Goal: Communication & Community: Answer question/provide support

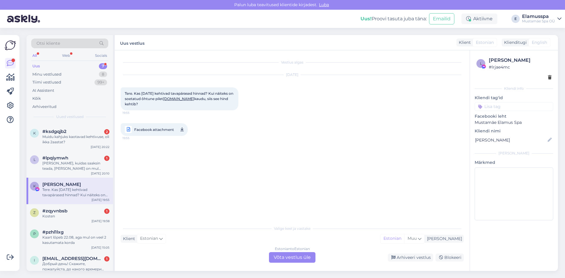
scroll to position [27, 0]
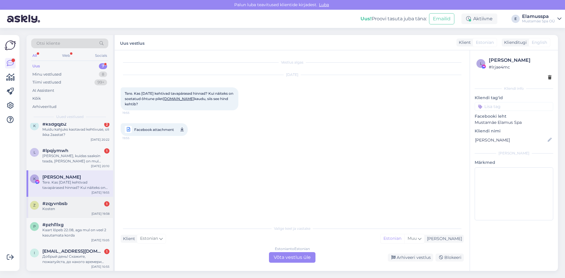
click at [86, 212] on div "z #zqyvnbsb 1 Kosten [DATE] 19:38" at bounding box center [69, 207] width 86 height 21
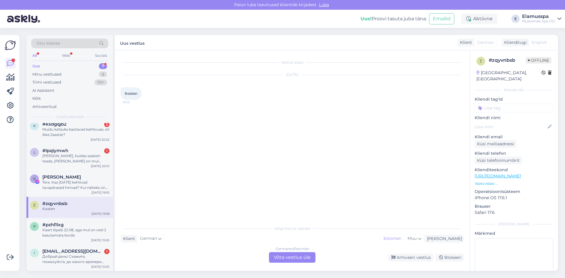
click at [284, 241] on div "Klient German Mina Estonian Muu" at bounding box center [292, 239] width 343 height 8
click at [284, 262] on div "German to Estonian Võta vestlus üle" at bounding box center [292, 257] width 46 height 11
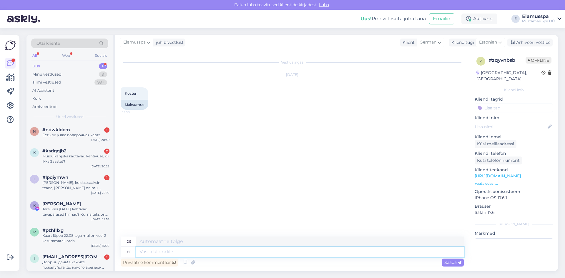
click at [271, 253] on textarea at bounding box center [300, 252] width 328 height 10
paste textarea "[URL][DOMAIN_NAME]"
type textarea "[URL][DOMAIN_NAME]"
click at [139, 250] on textarea "[URL][DOMAIN_NAME]" at bounding box center [300, 252] width 328 height 10
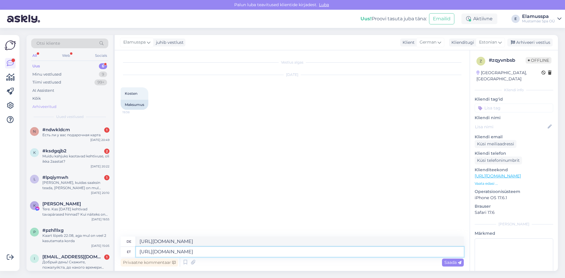
type textarea "[URL][DOMAIN_NAME]"
click at [77, 105] on div "Arhiveeritud" at bounding box center [69, 107] width 77 height 8
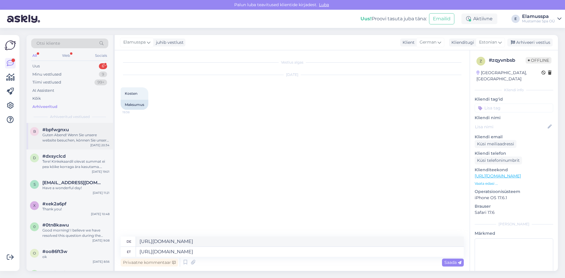
click at [71, 141] on div "Guten Abend! Wenn Sie unsere website besuchen, können Sie unsere Preise im Menü…" at bounding box center [75, 137] width 67 height 11
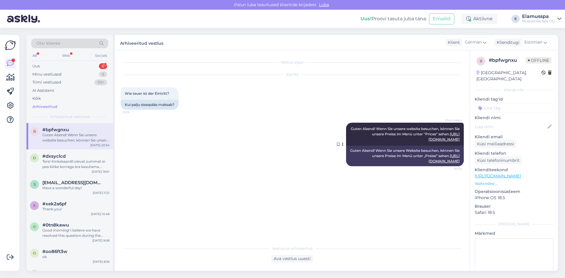
drag, startPoint x: 354, startPoint y: 129, endPoint x: 462, endPoint y: 139, distance: 107.8
click at [462, 139] on div "Elamusspa Guten Abend! Wenn Sie unsere website besuchen, können Sie unsere Prei…" at bounding box center [405, 134] width 118 height 23
copy span "Guten Abend! Wenn Sie unsere website besuchen, können Sie unsere Preise im Menü…"
click at [87, 67] on div "Uus 6" at bounding box center [69, 66] width 77 height 8
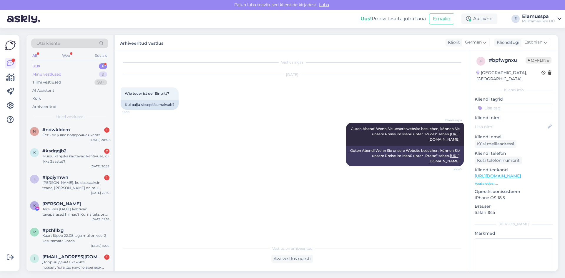
click at [96, 74] on div "Minu vestlused 9" at bounding box center [69, 74] width 77 height 8
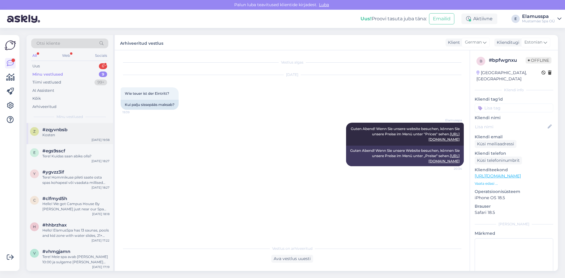
click at [78, 137] on div "Kosten" at bounding box center [75, 134] width 67 height 5
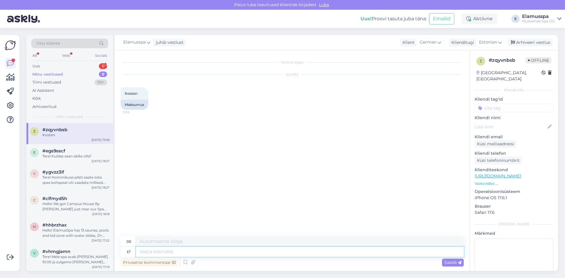
click at [211, 253] on textarea at bounding box center [300, 252] width 328 height 10
paste textarea "Guten Abend! Wenn Sie unsere website besuchen, können Sie unsere Preise im Menü…"
type textarea "Guten Abend! Wenn Sie unsere website besuchen, können Sie unsere Preise im Menü…"
type textarea "Guten Tag! Wenn Sie unsere Website besuchen, können Sie unsere Preise im Menü u…"
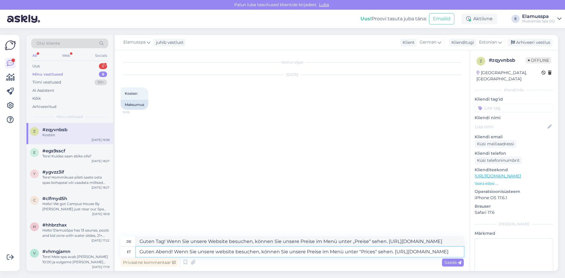
type textarea "Guten Abend! Wenn Sie unsere website besuchen, können Sie unsere Preise im Menü…"
click at [164, 241] on textarea "Guten Tag! Wenn Sie unsere Website besuchen, können Sie unsere Preise im Menü u…" at bounding box center [300, 241] width 328 height 10
click at [371, 242] on textarea "Guten Abend! Wenn Sie unsere Website besuchen, können Sie unsere Preise im Menü…" at bounding box center [300, 241] width 328 height 10
type textarea "Guten Abend! Wenn Sie unsere Website besuchen, können Sie unsere Preise im Menü…"
click at [451, 263] on span "Saada" at bounding box center [452, 262] width 17 height 5
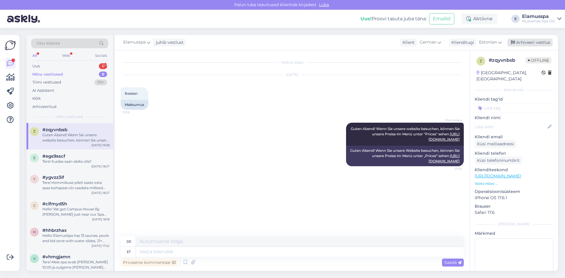
click at [524, 44] on div "Arhiveeri vestlus" at bounding box center [529, 43] width 45 height 8
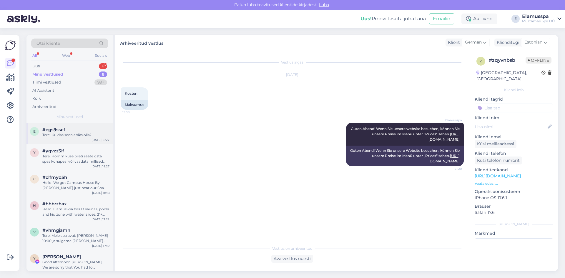
click at [84, 136] on div "Tere! Kuidas saan abiks olla?" at bounding box center [75, 134] width 67 height 5
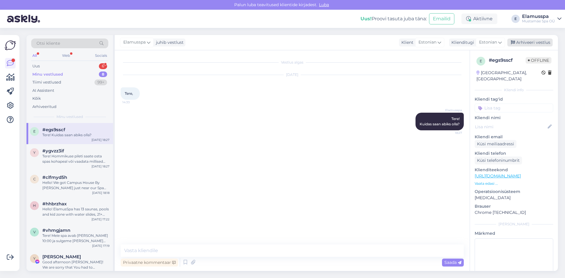
click at [525, 44] on div "Arhiveeri vestlus" at bounding box center [529, 43] width 45 height 8
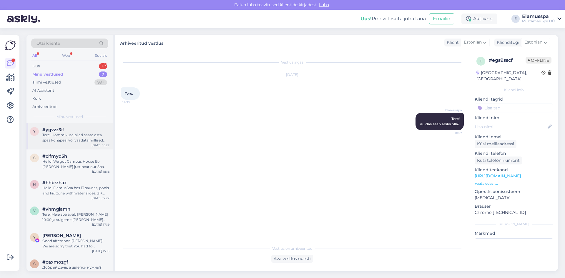
drag, startPoint x: 94, startPoint y: 138, endPoint x: 94, endPoint y: 143, distance: 5.3
click at [94, 140] on div "Tere! Hommikuse pileti saate osta spas kohapeal või vaadata millised pakkumised…" at bounding box center [75, 137] width 67 height 11
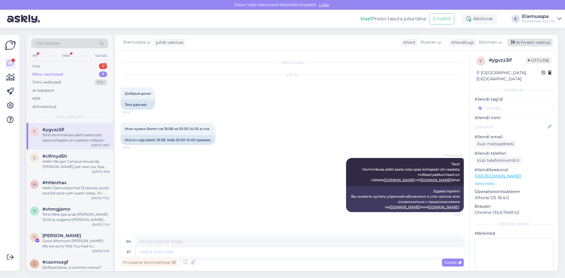
click at [534, 43] on div "Arhiveeri vestlus" at bounding box center [529, 43] width 45 height 8
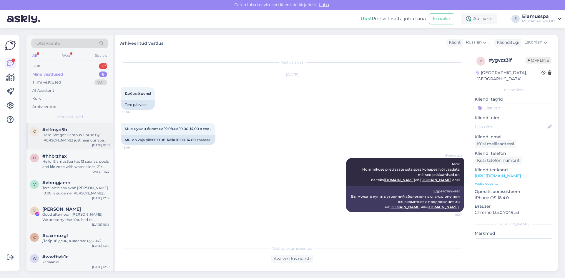
click at [80, 136] on div "Hello! We got Campus House By [PERSON_NAME] just near our Spa (about a 3 minute…" at bounding box center [75, 137] width 67 height 11
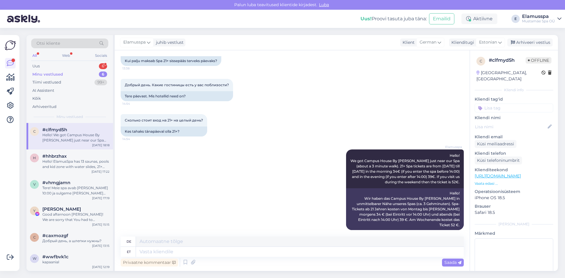
click at [530, 48] on div "Elamusspa juhib vestlust Klient German est Estonian Klienditugi Estonian eng En…" at bounding box center [336, 42] width 443 height 15
click at [523, 45] on div "Arhiveeri vestlus" at bounding box center [529, 43] width 45 height 8
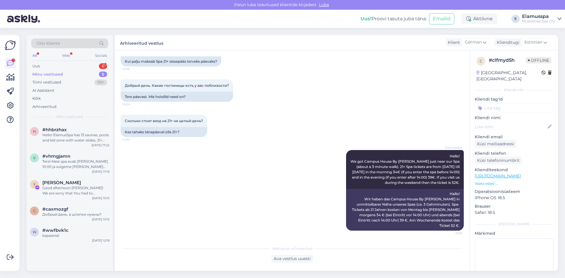
scroll to position [73, 0]
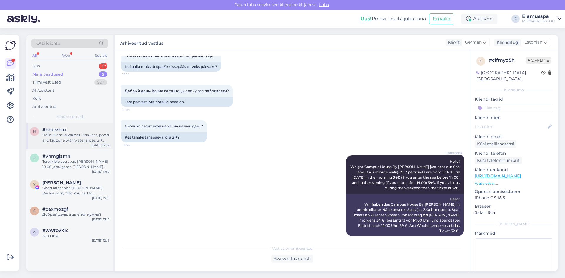
click at [68, 135] on div "Hello! ElamusSpa has 13 saunas, pools and kid zone with water slides, 21+ Spa h…" at bounding box center [75, 137] width 67 height 11
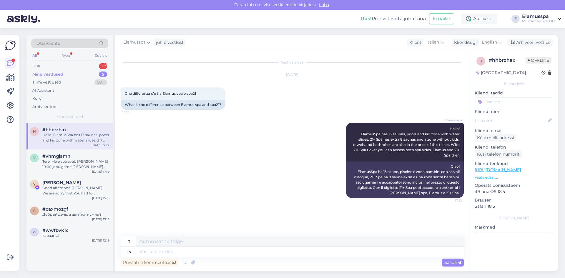
scroll to position [0, 0]
click at [524, 47] on div "Elamusspa juhib vestlust Klient Italian est Estonian Klienditugi English eng En…" at bounding box center [336, 42] width 443 height 15
click at [523, 45] on div "Arhiveeri vestlus" at bounding box center [529, 43] width 45 height 8
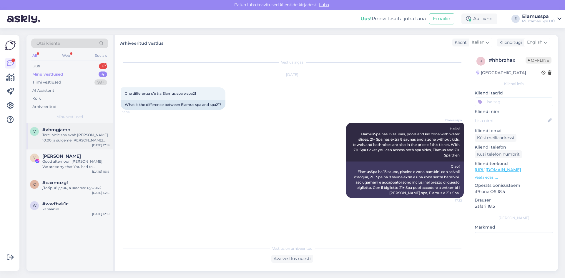
click at [84, 135] on div "Tere! Meie spa avab [PERSON_NAME] 10:00 ja sulgeme [PERSON_NAME] 00:00, kui hom…" at bounding box center [75, 137] width 67 height 11
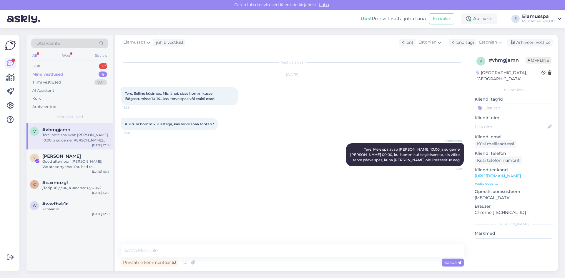
click at [528, 37] on div "Elamusspa juhib vestlust Klient Estonian est Estonian Klienditugi Estonian eng …" at bounding box center [336, 42] width 443 height 15
click at [528, 44] on div "Arhiveeri vestlus" at bounding box center [529, 43] width 45 height 8
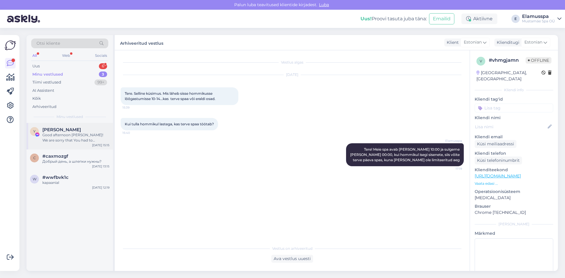
click at [57, 146] on div "Y [PERSON_NAME] Good afternoon [PERSON_NAME]! We are sorry that You had to expe…" at bounding box center [69, 136] width 86 height 26
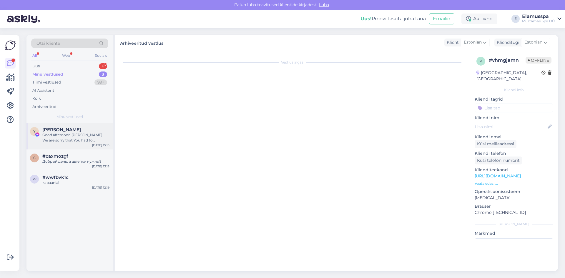
scroll to position [307, 0]
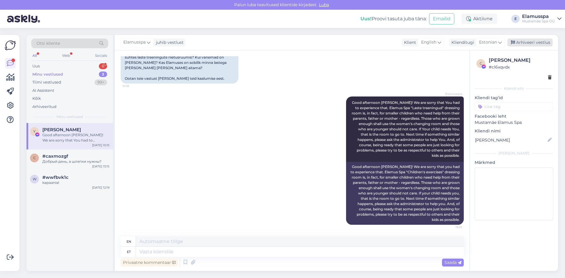
click at [517, 43] on div "Arhiveeri vestlus" at bounding box center [529, 43] width 45 height 8
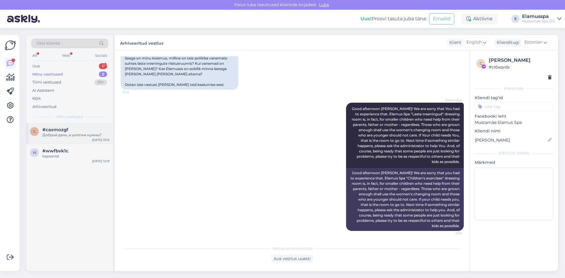
scroll to position [301, 0]
click at [75, 128] on div "#caxmozgf" at bounding box center [75, 129] width 67 height 5
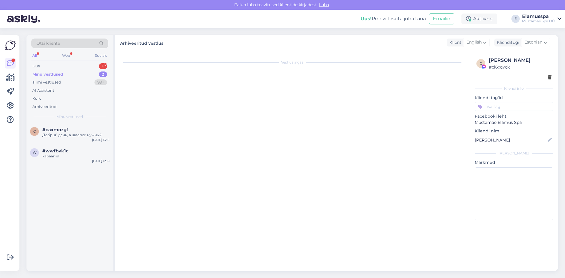
scroll to position [0, 0]
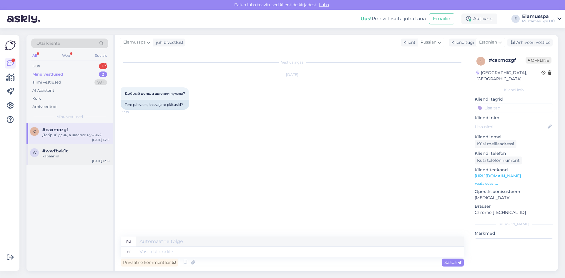
click at [84, 159] on div "kapaanial" at bounding box center [75, 156] width 67 height 5
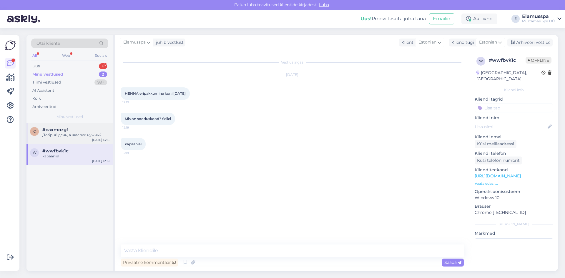
click at [88, 141] on div "c #caxmozgf Добрый день, а шлепки нужны? [DATE] 13:15" at bounding box center [69, 133] width 86 height 21
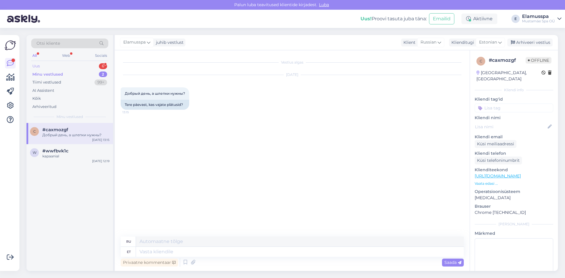
click at [85, 65] on div "Uus 6" at bounding box center [69, 66] width 77 height 8
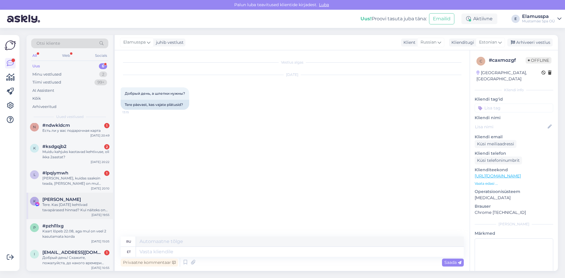
scroll to position [6, 0]
click at [82, 224] on div "#pzhl1lxg" at bounding box center [75, 224] width 67 height 5
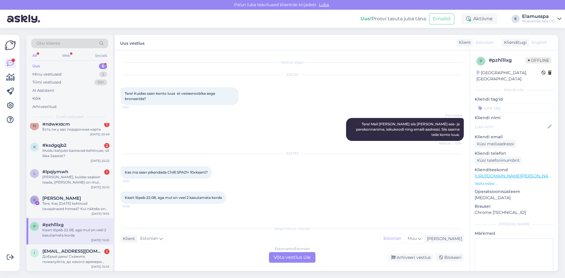
click at [300, 256] on div "Estonian to Estonian Võta vestlus üle" at bounding box center [292, 257] width 46 height 11
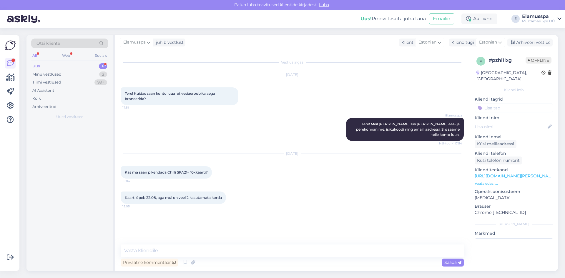
scroll to position [0, 0]
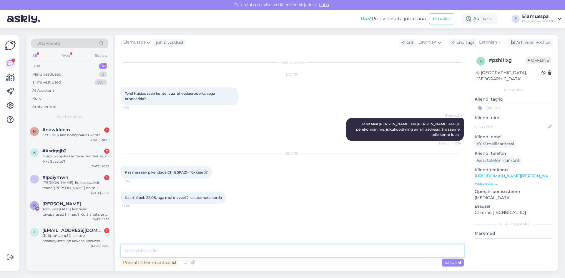
click at [222, 253] on textarea at bounding box center [292, 250] width 343 height 12
click at [201, 251] on textarea "Tere! Kahjuks Chilli 10x kaarte me pikendada ei saa. Väga vabandame." at bounding box center [292, 250] width 343 height 12
click at [301, 246] on textarea "Tere! Kahjuks Chilli 10x kaarte meie pikendada ei saa. Väga vabandame." at bounding box center [292, 250] width 343 height 12
type textarea "Tere! Kahjuks Chilli 10x kaarte meie pikendada ei saa. Väga vabandame."
click at [454, 263] on span "Saada" at bounding box center [452, 262] width 17 height 5
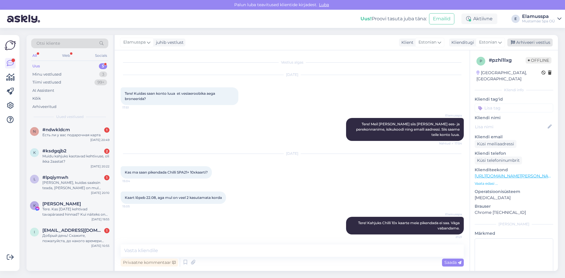
click at [521, 45] on div "Arhiveeri vestlus" at bounding box center [529, 43] width 45 height 8
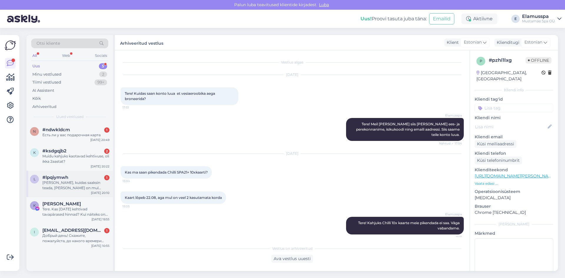
click at [88, 188] on div "[PERSON_NAME], kuidas saaksin teada, [PERSON_NAME] on mul jäänud veel 10 korra …" at bounding box center [75, 185] width 67 height 11
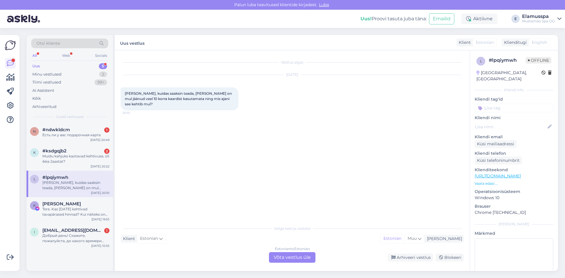
click at [291, 255] on div "Estonian to Estonian Võta vestlus üle" at bounding box center [292, 257] width 46 height 11
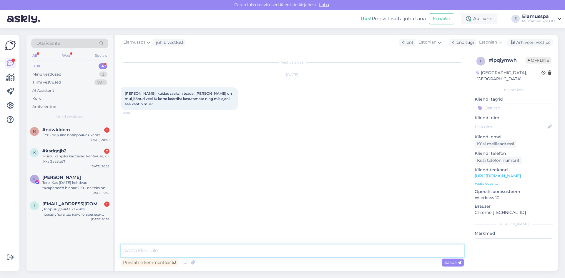
click at [287, 254] on textarea at bounding box center [292, 250] width 343 height 12
type textarea "Tere! Kas te saaksite [PERSON_NAME] isikukoodi kirjutada, siis on meil võimalik…"
click at [449, 263] on span "Saada" at bounding box center [452, 262] width 17 height 5
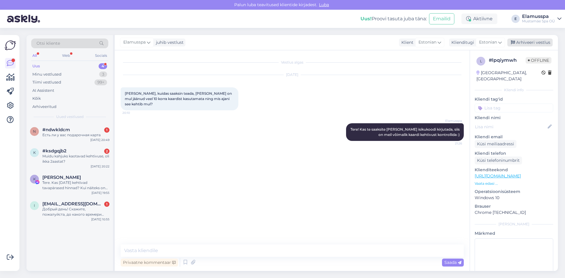
click at [534, 41] on div "Arhiveeri vestlus" at bounding box center [529, 43] width 45 height 8
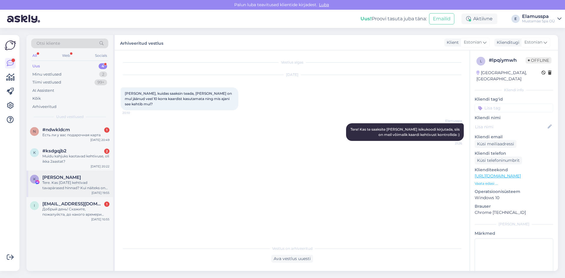
click at [78, 189] on div "Tere. Kas [DATE] kehtivad tavapärased hinnad? Kui näiteks on soetatud õhtune pi…" at bounding box center [75, 185] width 67 height 11
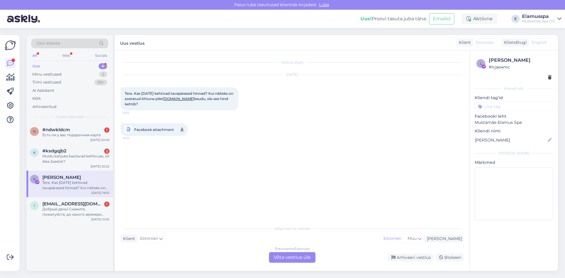
click at [169, 128] on span "Facebook attachment" at bounding box center [154, 129] width 40 height 7
click at [253, 99] on div "[DATE] Tere. Kas [DATE] kehtivad tavapärased hinnad? Kui näiteks on soetatud õh…" at bounding box center [292, 106] width 343 height 74
click at [281, 258] on div "Estonian to Estonian Võta vestlus üle" at bounding box center [292, 257] width 46 height 11
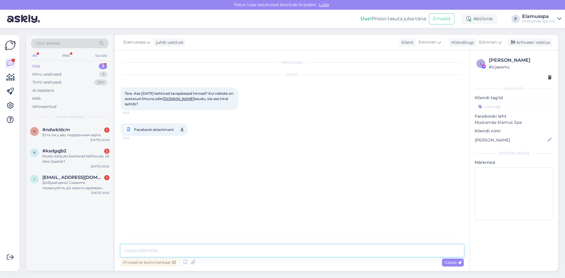
click at [264, 253] on textarea at bounding box center [292, 250] width 343 height 12
type textarea "Tere! Jah [DATE] kehtib meil tavapärane hinnakiri, seega kehtib nädalasisene hi…"
click at [451, 261] on span "Saada" at bounding box center [452, 262] width 17 height 5
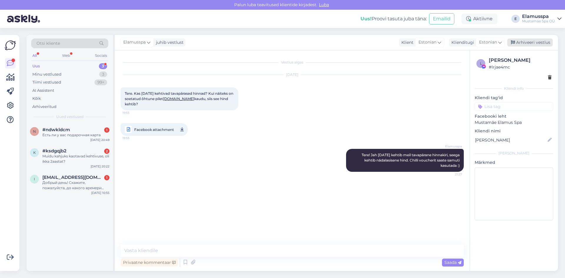
click at [522, 40] on div "Arhiveeri vestlus" at bounding box center [529, 43] width 45 height 8
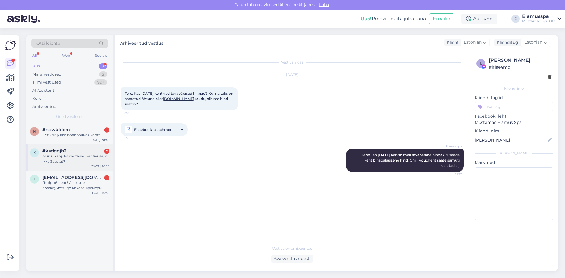
click at [74, 161] on div "Muidu kahjuks kaotavad kehtivuse, oli ikka 2aastat?" at bounding box center [75, 159] width 67 height 11
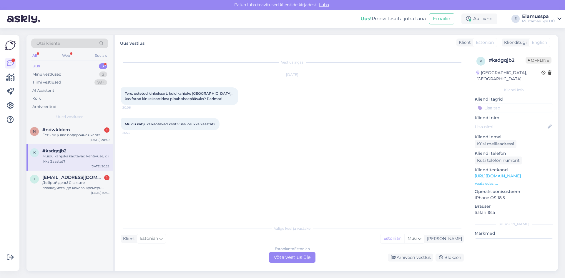
click at [280, 254] on div "Estonian to Estonian Võta vestlus üle" at bounding box center [292, 257] width 46 height 11
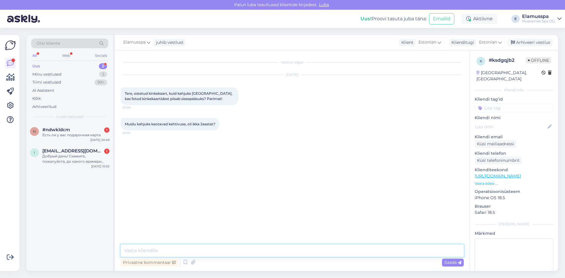
click at [280, 254] on textarea at bounding box center [292, 250] width 343 height 12
drag, startPoint x: 365, startPoint y: 251, endPoint x: 344, endPoint y: 251, distance: 21.5
click at [344, 251] on textarea "Tere! Jah kui teil on võimalik teha kinkekaardist endast [PERSON_NAME] [PERSON_…" at bounding box center [292, 250] width 343 height 12
click at [146, 252] on textarea "Tere! Jah kui teil on võimalik teha kinkekaardist endast [PERSON_NAME] [PERSON_…" at bounding box center [292, 250] width 343 height 12
click at [396, 251] on textarea "Tere! Jah, kui teil on võimalik teha kinkekaardist endast [PERSON_NAME] [PERSON…" at bounding box center [292, 250] width 343 height 12
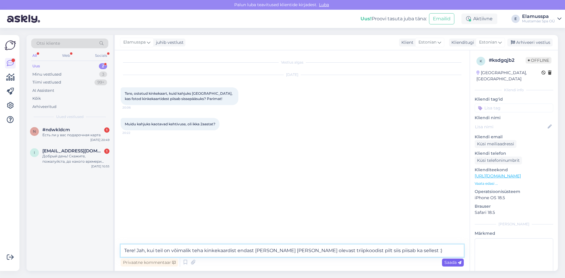
type textarea "Tere! Jah, kui teil on võimalik teha kinkekaardist endast [PERSON_NAME] [PERSON…"
click at [453, 264] on span "Saada" at bounding box center [452, 262] width 17 height 5
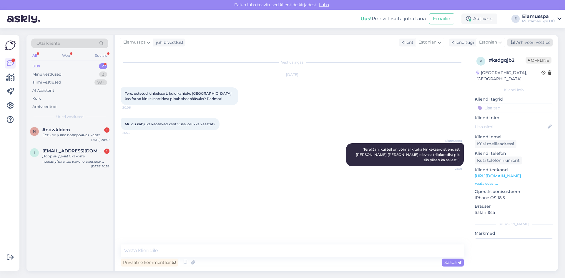
click at [511, 45] on div "Arhiveeri vestlus" at bounding box center [529, 43] width 45 height 8
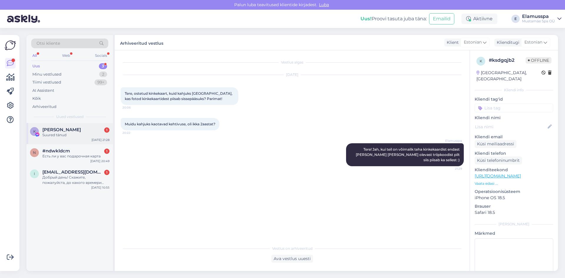
click at [86, 129] on div "[PERSON_NAME] 1" at bounding box center [75, 129] width 67 height 5
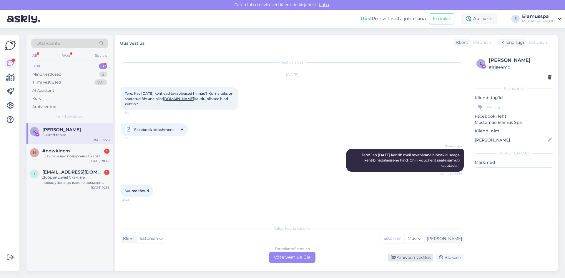
click at [418, 258] on div "Arhiveeri vestlus" at bounding box center [410, 258] width 45 height 8
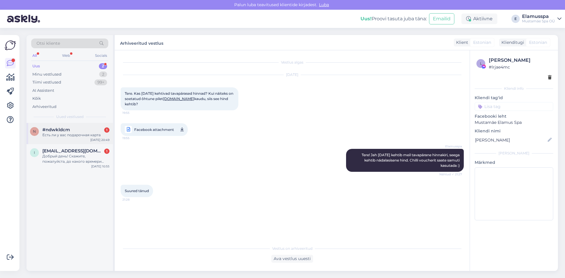
click at [64, 133] on div "Есть ли у вас подарочная карта" at bounding box center [75, 134] width 67 height 5
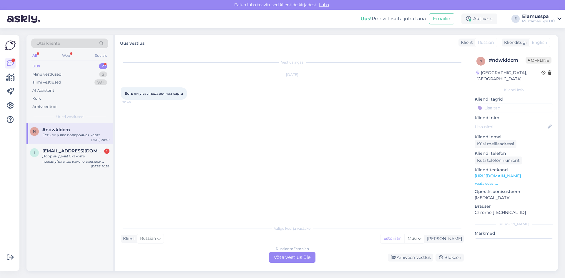
click at [295, 258] on div "Russian to Estonian Võta vestlus üle" at bounding box center [292, 257] width 46 height 11
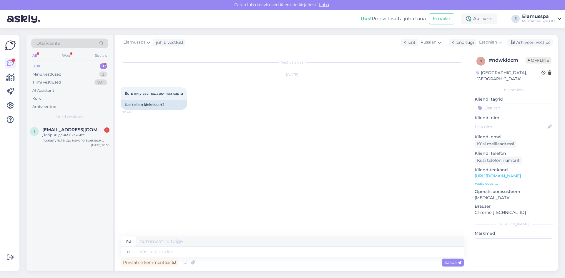
click at [287, 257] on div "Privaatne kommentaar Saada" at bounding box center [292, 262] width 343 height 11
click at [287, 247] on textarea at bounding box center [300, 252] width 328 height 10
type textarea "Tere!"
type textarea "Привет!"
type textarea "Tere! Jah m"
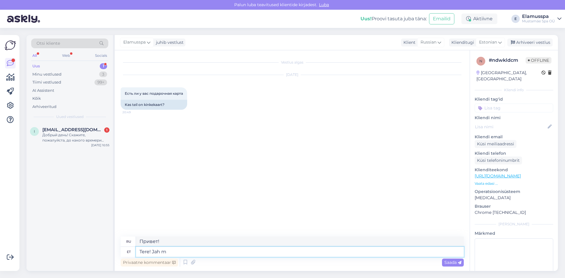
type textarea "Привет! Да."
type textarea "Tere! Jah meil o"
type textarea "Здравствуйте! Да, есть."
type textarea "Tere! Jah meil on olemas nii"
type textarea "Привет! Да, у нас есть и то, и другое."
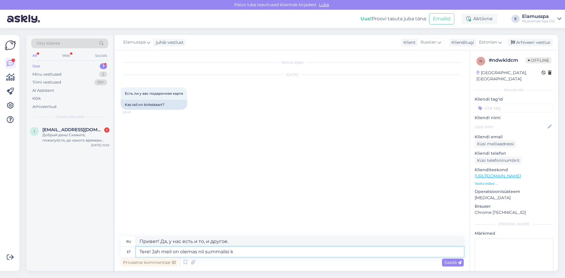
type textarea "Tere! Jah meil on olemas nii summalisi ki"
type textarea "Здравствуйте! Да, у нас есть такие суммы."
type textarea "Tere! Jah meil on olemas nii summalisi kinkekaarte"
type textarea "Здравствуйте! Да, у нас есть подарочные карты на такие суммы."
type textarea "Tere! Jah meil on olemas nii summalisi kinkekaarte, kui ka"
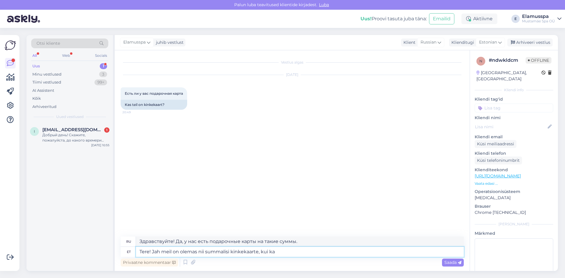
type textarea "Здравствуйте! Да, у нас есть подарочные карты на любые суммы и"
type textarea "Tere! Jah meil on olemas nii summalisi kinkekaarte, kui ka p"
type textarea "Здравствуйте! Да, у нас есть как денежные подарочные карты, так и"
type textarea "Tere! Jah meil on olemas nii summalisi kinkekaarte, kui ka pileti k"
type textarea "Здравствуйте! Да, у нас есть и подарочные карты, и билеты."
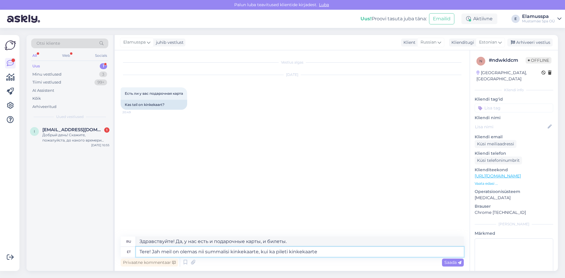
type textarea "Tere! Jah meil on olemas nii summalisi kinkekaarte, kui ka pileti kinkekaarte"
type textarea "Здравствуйте! Да, у нас есть как подарочные карты наличными, так и подарочные к…"
type textarea "Tere! Jah meil on olemas nii summalisi kinkekaarte, kui ka pileti kinkekaarte :)"
type textarea "Здравствуйте! Да, у нас есть как подарочные карты наличными, так и подарочные к…"
click at [289, 251] on textarea "Tere! Jah meil on olemas nii summalisi kinkekaarte, kui ka pileti kinkekaarte :)" at bounding box center [300, 252] width 328 height 10
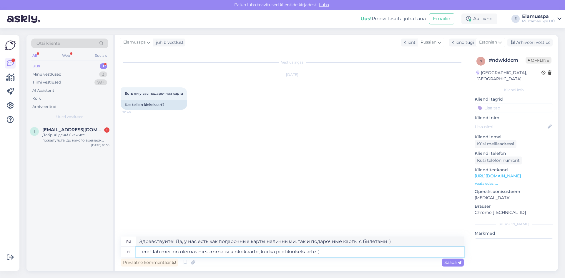
type textarea "Tere! Jah meil on olemas nii summalisi kinkekaarte, kui ka piletitkinkekaarte :)"
type textarea "Здравствуйте! Да, у нас есть как подарочные карты наличными, так и подарочные к…"
click at [333, 253] on textarea "Tere! Jah meil on olemas nii summalisi kinkekaarte, kui ka piletite kinkekaarte…" at bounding box center [300, 252] width 328 height 10
type textarea "Tere! Jah meil on olemas nii summalisi kinkekaarte, kui ka piletite kinkekaarte…"
click at [451, 265] on div "Saada" at bounding box center [453, 263] width 22 height 8
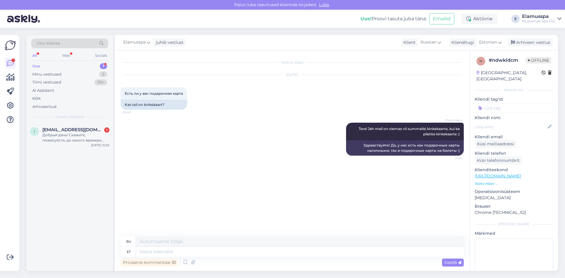
click at [534, 36] on div "Elamusspa juhib vestlust Klient Russian est Estonian Klienditugi Estonian eng E…" at bounding box center [336, 42] width 443 height 15
click at [534, 37] on div "Elamusspa juhib vestlust Klient Russian est Estonian Klienditugi Estonian eng E…" at bounding box center [336, 42] width 443 height 15
click at [533, 41] on div "Arhiveeri vestlus" at bounding box center [529, 43] width 45 height 8
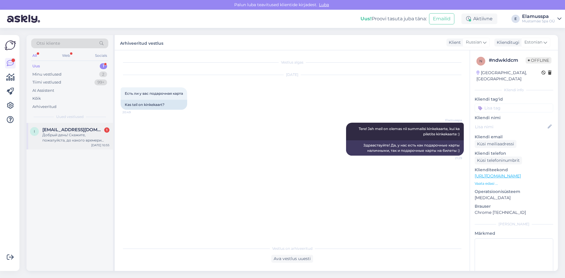
click at [79, 144] on div "i [EMAIL_ADDRESS][DOMAIN_NAME] 1 Добрый день! Скажите, пожалуйста, до какого вр…" at bounding box center [69, 136] width 86 height 26
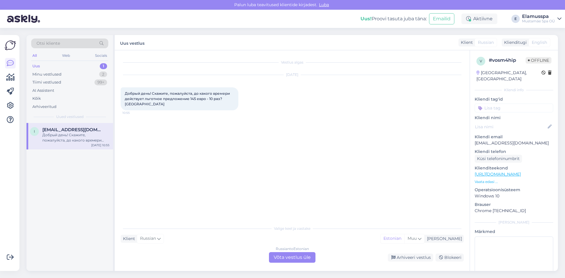
click at [281, 254] on div "Russian to Estonian Võta vestlus üle" at bounding box center [292, 257] width 46 height 11
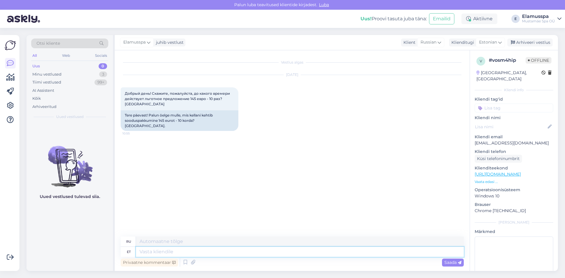
click at [248, 249] on textarea at bounding box center [300, 252] width 328 height 10
type textarea "Tere!"
type textarea "Привет!"
type textarea "Tere! Selle p"
type textarea "Привет! Это"
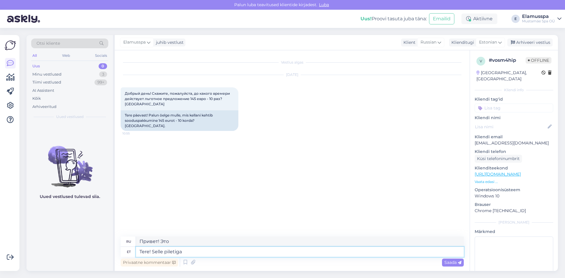
type textarea "Tere! Selle piletiga s"
type textarea "Привет! С этим билетом"
type textarea "Tere! Selle piletiga saab s"
type textarea "Привет! С этим билетом вы можете"
type textarea "Tere! Selle piletiga saab siseneda"
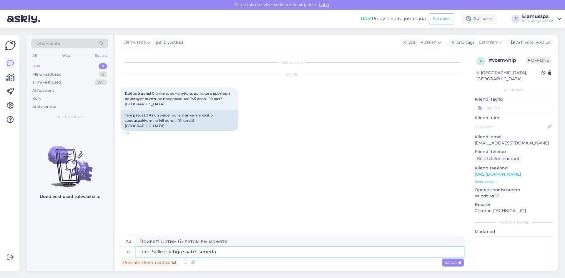
type textarea "Здравствуйте! Этот билет позволяет вам войти."
type textarea "Tere! Selle piletiga saab siseneda kuni"
type textarea "Здравствуйте! Этот билет даёт право на вход до"
type textarea "Tere! Selle piletiga saab siseneda [PERSON_NAME]"
type textarea "Здравствуйте! Этот билет даёт право входа до"
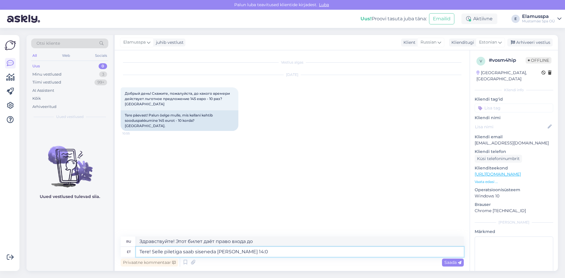
type textarea "Tere! Selle piletiga saab siseneda [PERSON_NAME] 14:00"
type textarea "Здравствуйте! Этот билет даёт право входа до 14:00."
click at [240, 253] on textarea "Tere! Selle piletiga saab siseneda [PERSON_NAME] 14:00" at bounding box center [300, 252] width 328 height 10
click at [272, 247] on textarea "Tere! Selle piletiga saab siseneda [PERSON_NAME] 14:00" at bounding box center [300, 252] width 328 height 10
type textarea "Tere! Selle piletiga saab siseneda [PERSON_NAME] 14:00 :)"
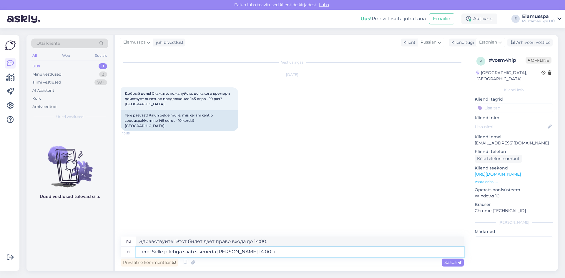
type textarea "Привет! Вход по этому билету открыт до 14:00 :)"
type textarea "Tere! Selle piletiga saab siseneda [PERSON_NAME] 14:00 :)"
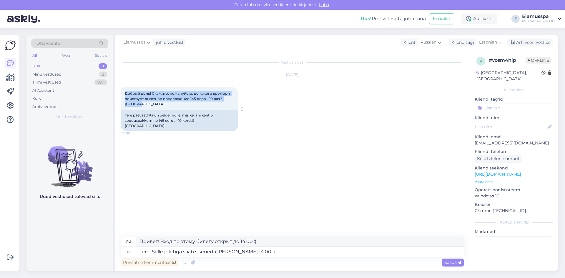
drag, startPoint x: 124, startPoint y: 93, endPoint x: 147, endPoint y: 107, distance: 27.8
click at [147, 107] on div "Добрый день! Скажите, пожалуйста, до какого времери действует льготное предложе…" at bounding box center [180, 98] width 118 height 23
copy span "Добрый день! Скажите, пожалуйста, до какого времери действует льготное предложе…"
click at [290, 258] on div "Privaatne kommentaar Saada" at bounding box center [292, 262] width 343 height 11
click at [291, 256] on textarea "Tere! Selle piletiga saab siseneda [PERSON_NAME] 14:00 :)" at bounding box center [300, 252] width 328 height 10
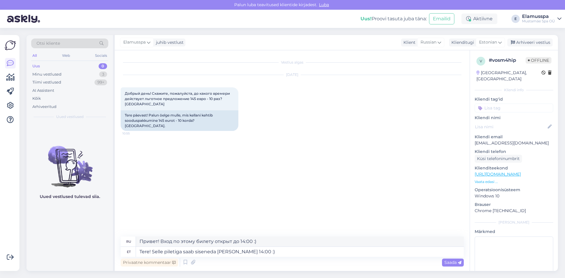
drag, startPoint x: 458, startPoint y: 262, endPoint x: 462, endPoint y: 259, distance: 5.3
click at [458, 261] on icon at bounding box center [460, 263] width 4 height 4
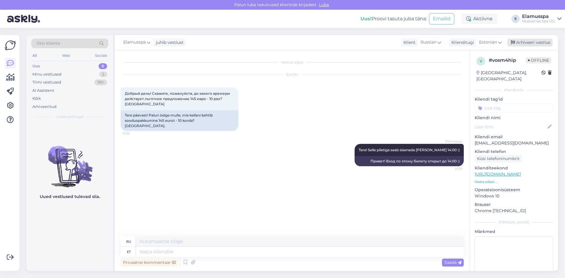
drag, startPoint x: 529, startPoint y: 33, endPoint x: 530, endPoint y: 43, distance: 9.7
click at [530, 41] on div "Otsi kliente All Web Socials Uus 0 Minu vestlused 3 Tiimi vestlused 99+ AI Assi…" at bounding box center [294, 153] width 542 height 250
click at [529, 44] on div "Arhiveeri vestlus" at bounding box center [529, 43] width 45 height 8
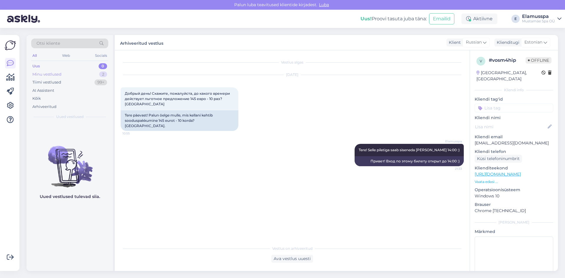
click at [89, 73] on div "Minu vestlused 2" at bounding box center [69, 74] width 77 height 8
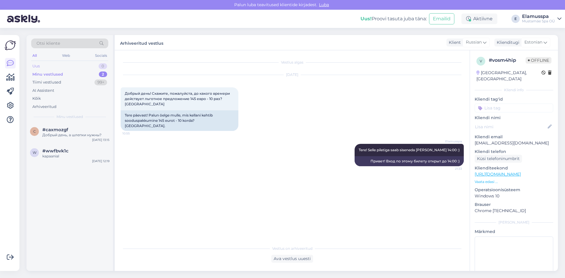
click at [83, 68] on div "Uus 0" at bounding box center [69, 66] width 77 height 8
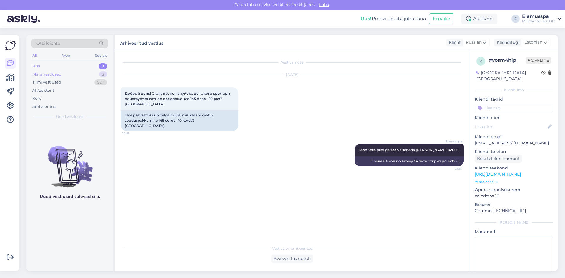
click at [92, 71] on div "Minu vestlused 2" at bounding box center [69, 74] width 77 height 8
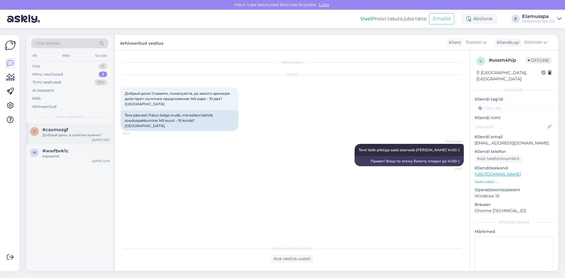
click at [72, 126] on div "c #caxmozgf Добрый день, а шлепки нужны? [DATE] 13:15" at bounding box center [69, 133] width 86 height 21
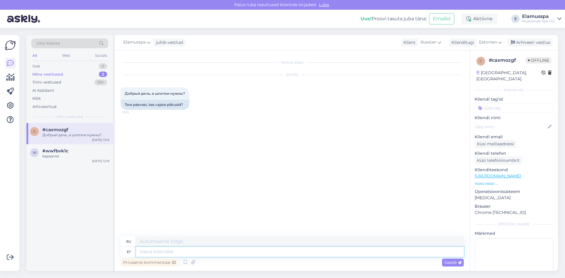
click at [311, 254] on textarea at bounding box center [300, 252] width 328 height 10
type textarea "Ter"
type textarea "Ты"
type textarea "Tere!"
type textarea "Привет!"
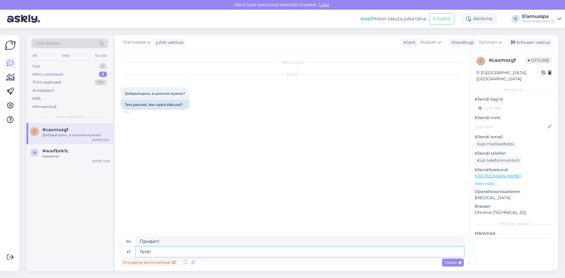
type textarea "Tere! P"
type textarea "Привет! П"
type textarea "Tere! Plätud"
type textarea "Привет! Шлёпанцы!"
type textarea "Tere! Plätud kohustuslikud ei"
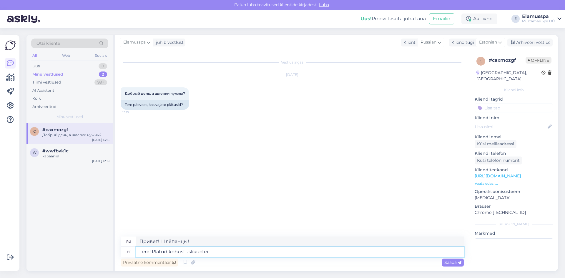
type textarea "Привет! Требуются шлёпанцы."
type textarea "Tere! Plätud kohustuslikud ei o"
type textarea "Привет! Шлёпанцы не обязательны."
type textarea "Tere! Plätud kohustuslikud ei ole aga"
type textarea "Привет! Шлёпанцы не обязательны, но"
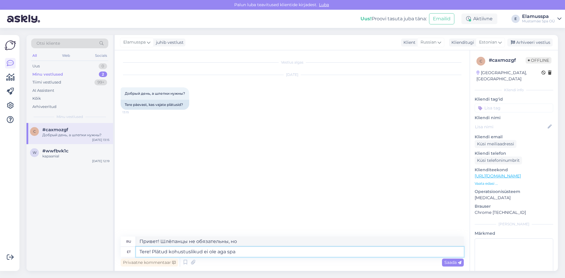
type textarea "Tere! Plätud kohustuslikud ei ole aga spas"
type textarea "Здравствуйте! Шлёпанцы не обязательны, но в спа они не требуются."
type textarea "Tere! Plätud kohustuslikud ei ole aga spas soovitame"
type textarea "Здравствуйте! Шлёпанцы не обязательны, но мы рекомендуем их в спа-салонах."
type textarea "Tere! Plätud kohustuslikud ei ole aga spas soovitame siiski"
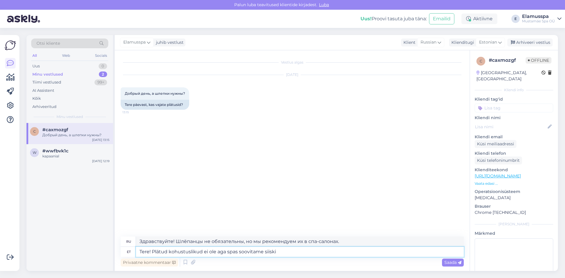
type textarea "Здравствуйте! Шлёпанцы не обязательны, но мы всё равно рекомендуем их надевать …"
type textarea "Tere! Plätud kohustuslikud ei ole aga spas soovitame siiski neid kanda"
type textarea "Здравствуйте! Шлёпанцы не обязательны, но мы всё равно рекомендуем надевать их …"
type textarea "Tere! Plätud kohustuslikud ei ole aga spas soovitame siiski neid kanda :)"
type textarea "Привет! Шлёпанцы не обязательны, но мы всё равно рекомендуем надевать их в спа …"
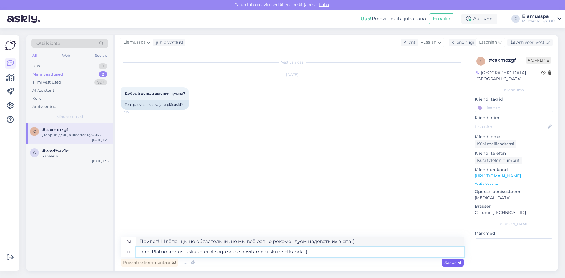
type textarea "Tere! Plätud kohustuslikud ei ole aga spas soovitame siiski neid kanda :)"
click at [455, 260] on span "Saada" at bounding box center [452, 262] width 17 height 5
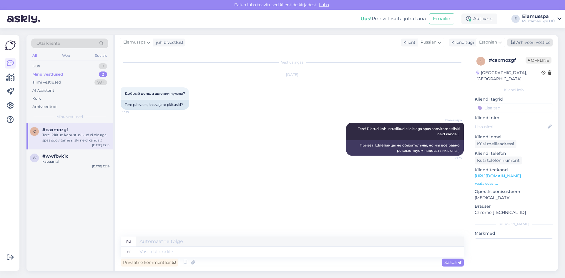
click at [527, 41] on div "Arhiveeri vestlus" at bounding box center [529, 43] width 45 height 8
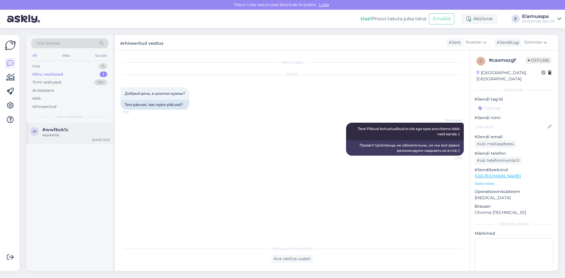
click at [69, 126] on div "w #wwfbvk1c kapaanial [DATE] 12:19" at bounding box center [69, 133] width 86 height 21
